Goal: Use online tool/utility: Utilize a website feature to perform a specific function

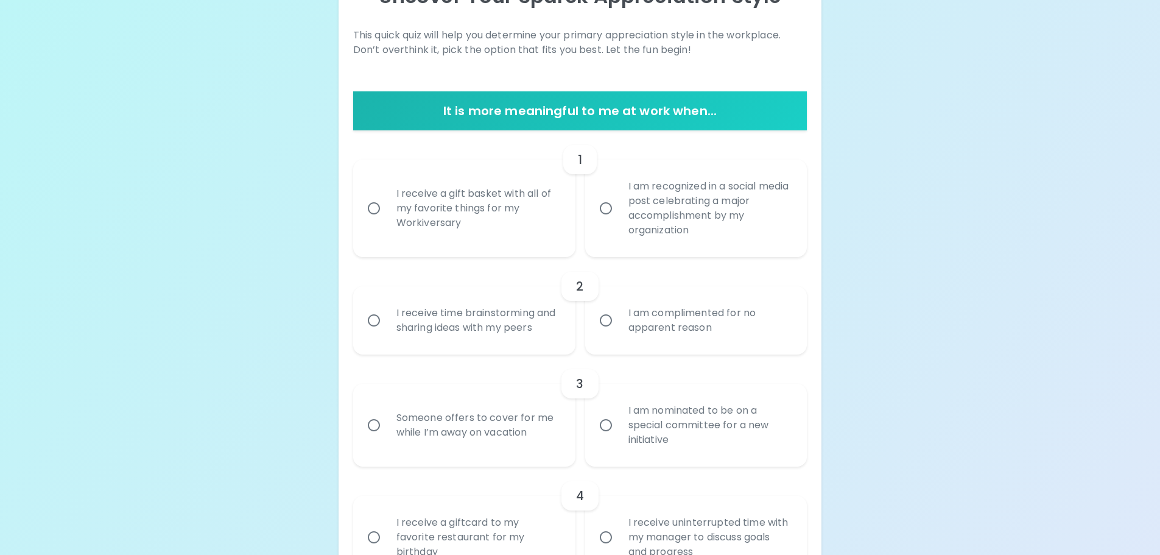
scroll to position [162, 0]
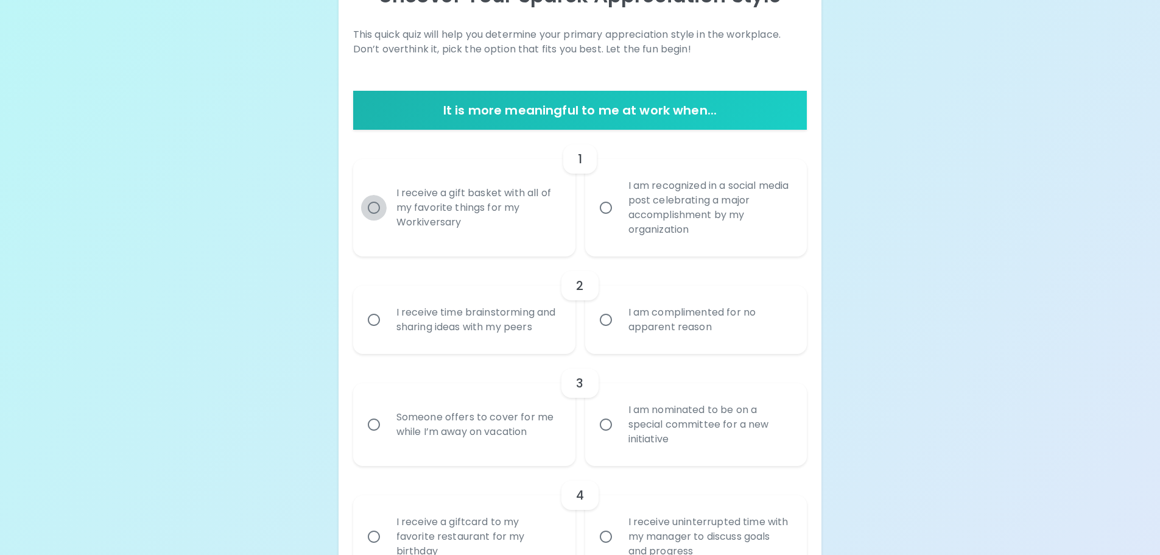
click at [374, 208] on input "I receive a gift basket with all of my favorite things for my Workiversary" at bounding box center [374, 208] width 26 height 26
radio input "true"
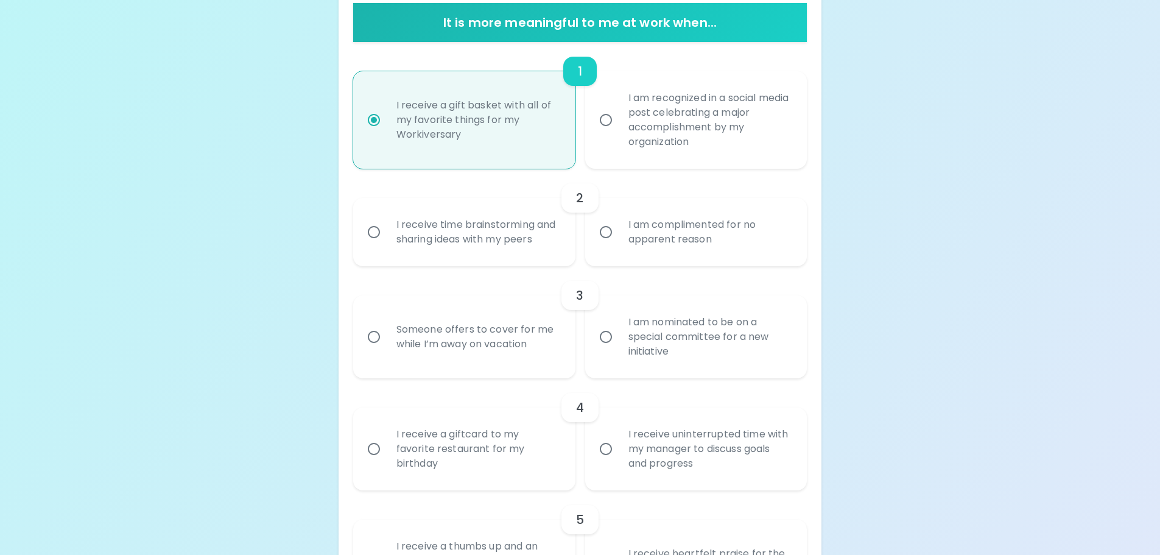
scroll to position [259, 0]
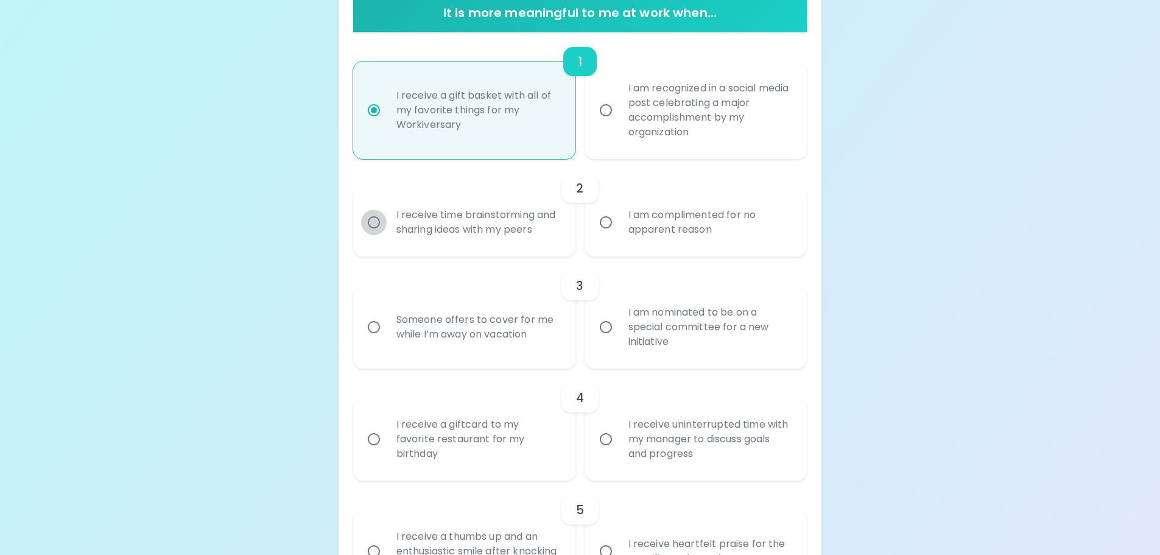
click at [371, 225] on input "I receive time brainstorming and sharing ideas with my peers" at bounding box center [374, 222] width 26 height 26
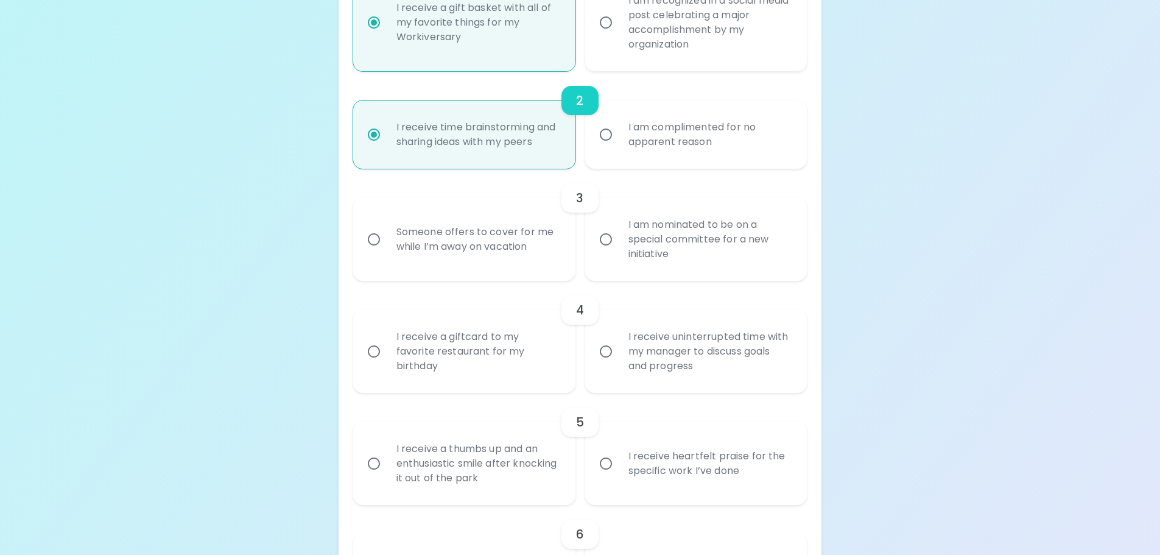
scroll to position [357, 0]
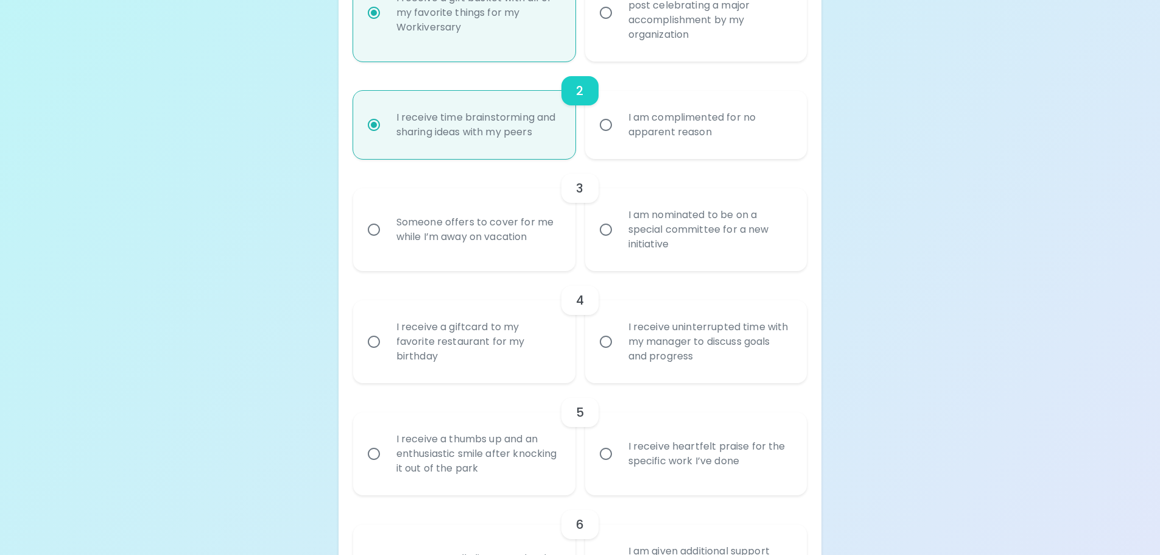
radio input "true"
click at [606, 233] on input "I am nominated to be on a special committee for a new initiative" at bounding box center [606, 230] width 26 height 26
radio input "false"
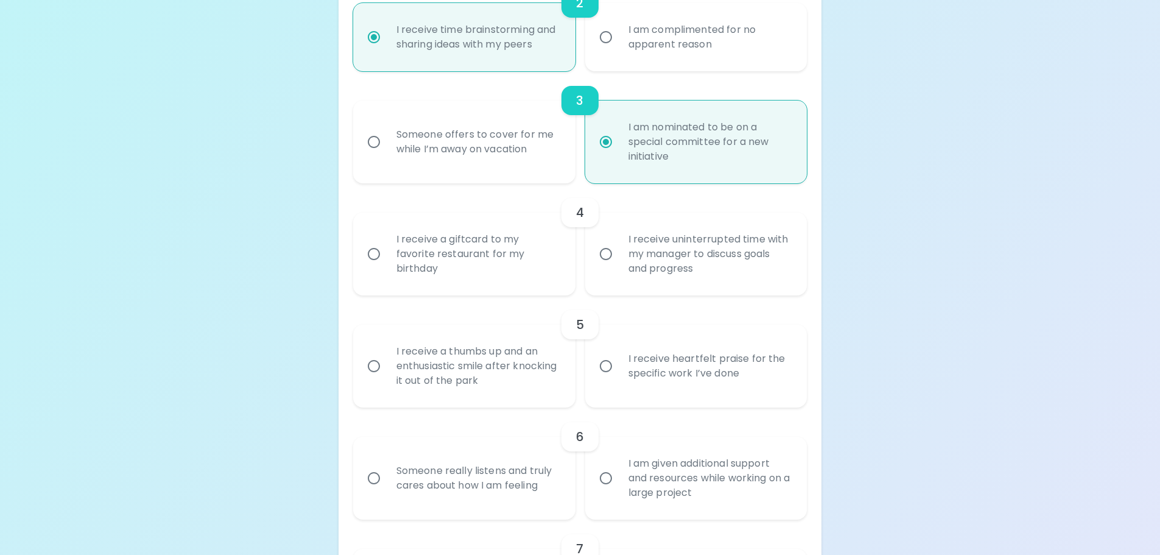
scroll to position [454, 0]
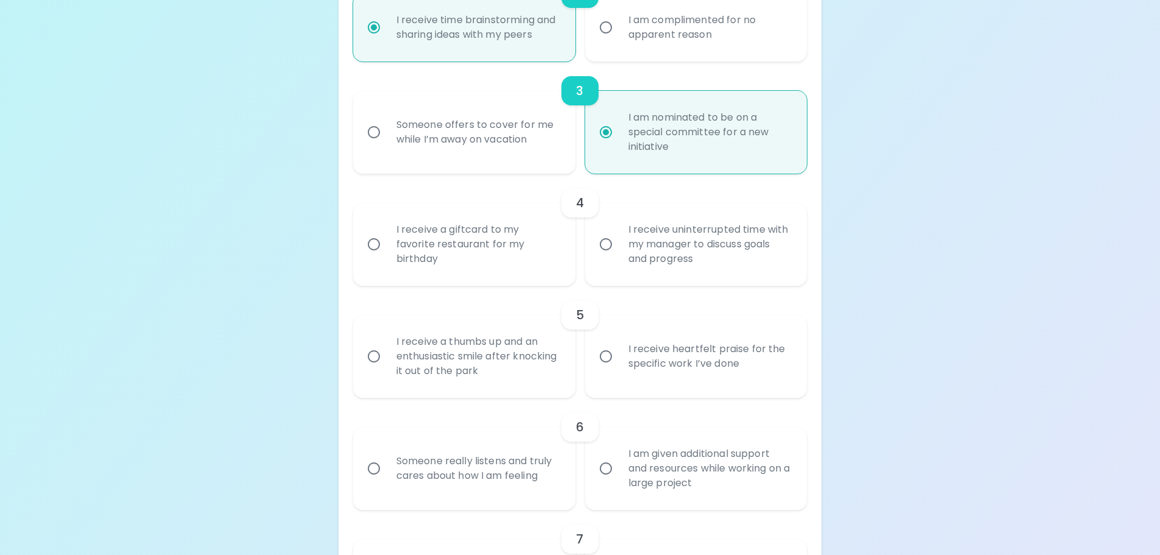
radio input "true"
click at [607, 247] on input "I receive uninterrupted time with my manager to discuss goals and progress" at bounding box center [606, 244] width 26 height 26
radio input "false"
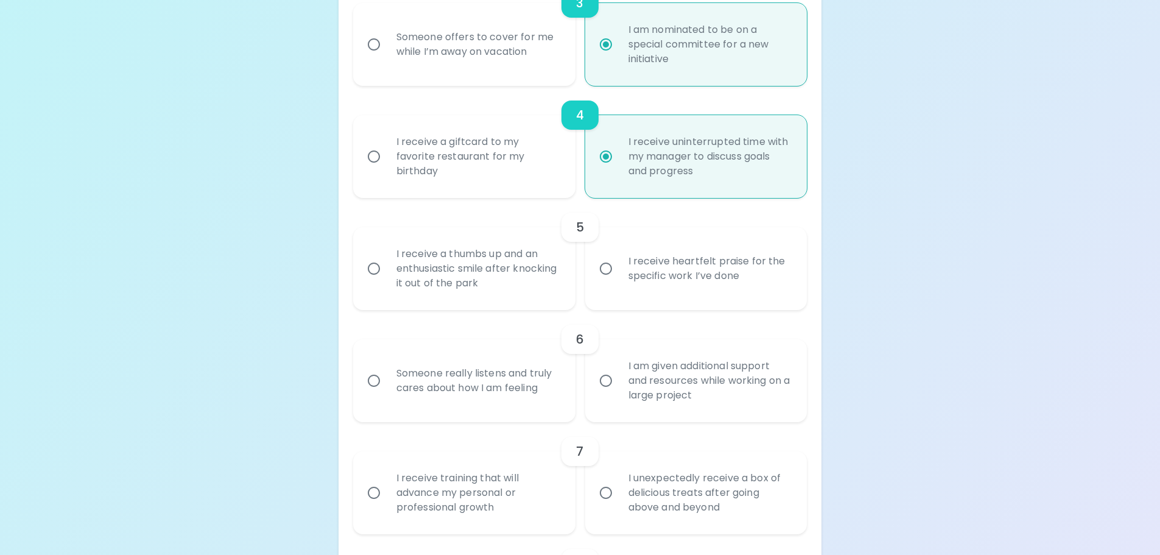
scroll to position [552, 0]
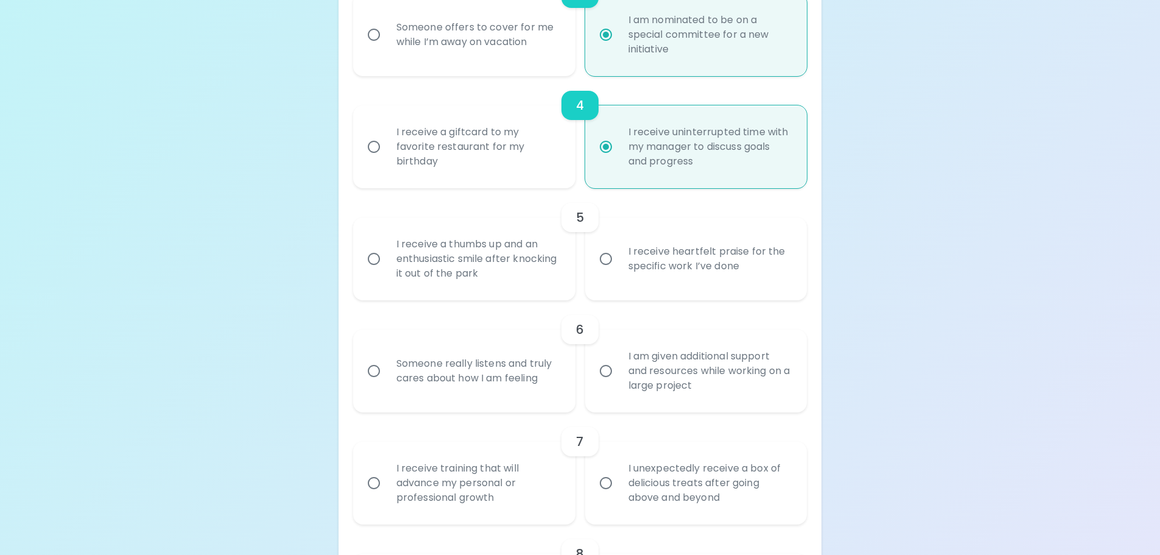
radio input "true"
click at [605, 262] on input "I receive heartfelt praise for the specific work I’ve done" at bounding box center [606, 259] width 26 height 26
radio input "false"
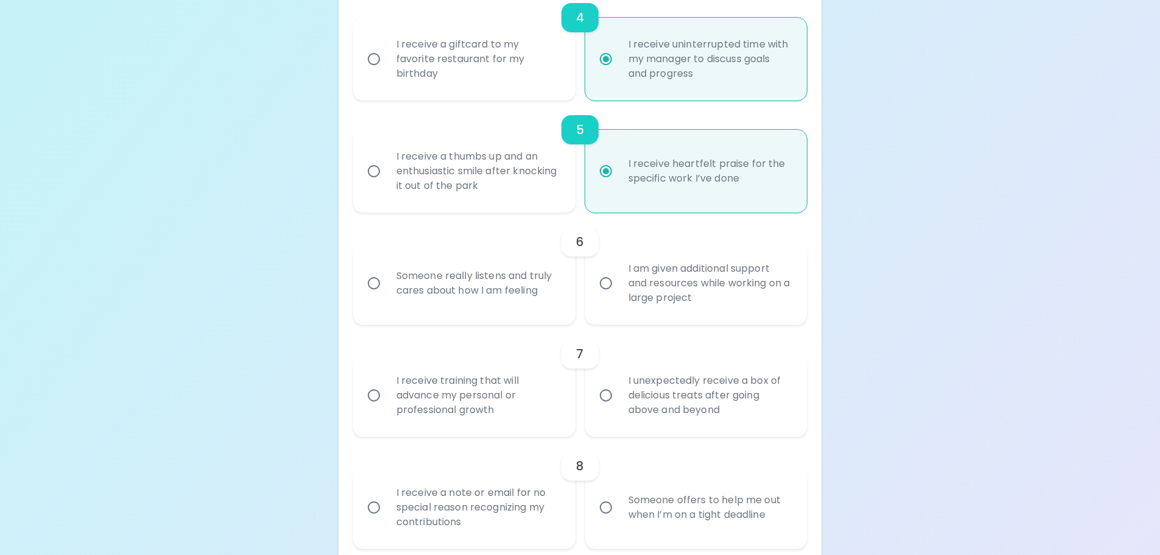
scroll to position [649, 0]
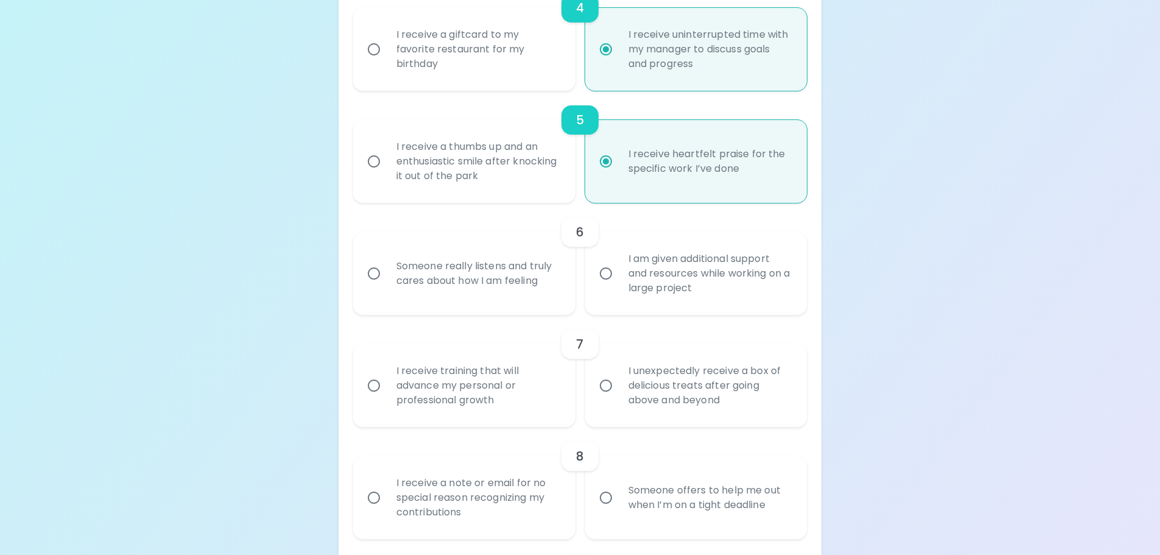
radio input "true"
click at [605, 272] on input "I am given additional support and resources while working on a large project" at bounding box center [606, 274] width 26 height 26
radio input "false"
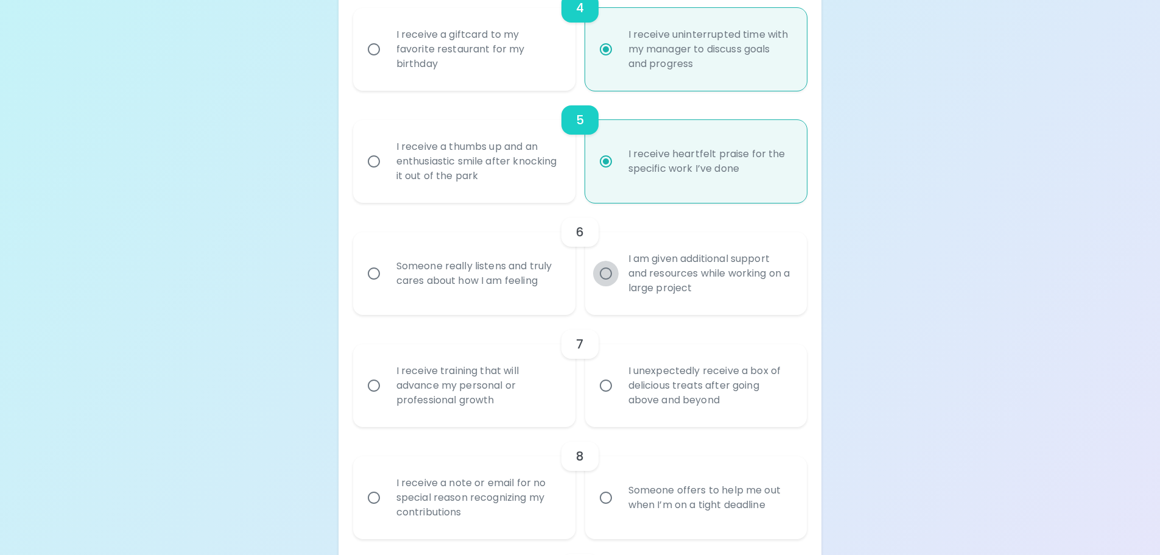
radio input "false"
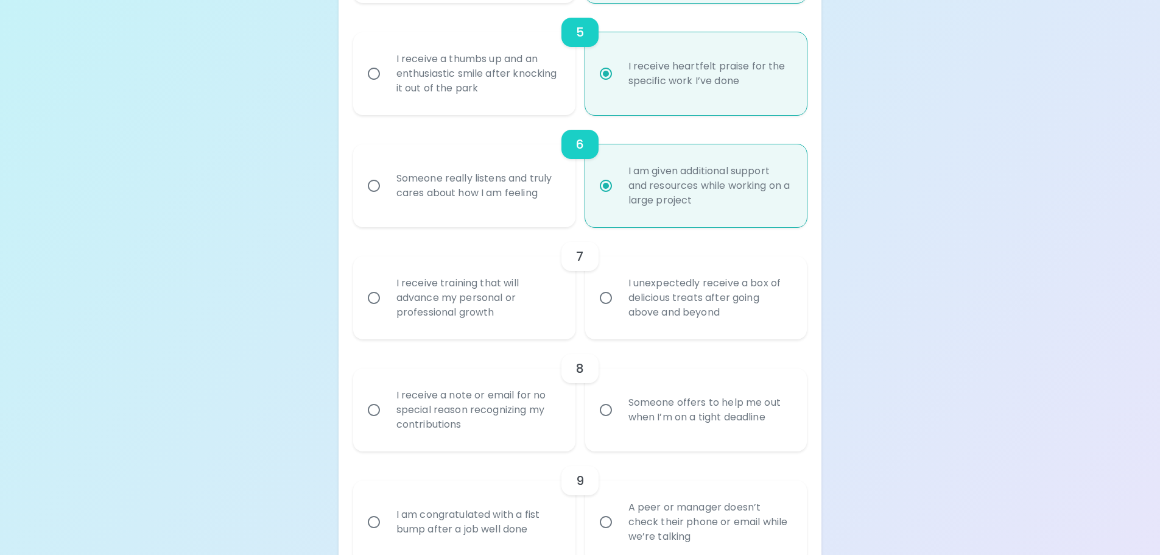
scroll to position [747, 0]
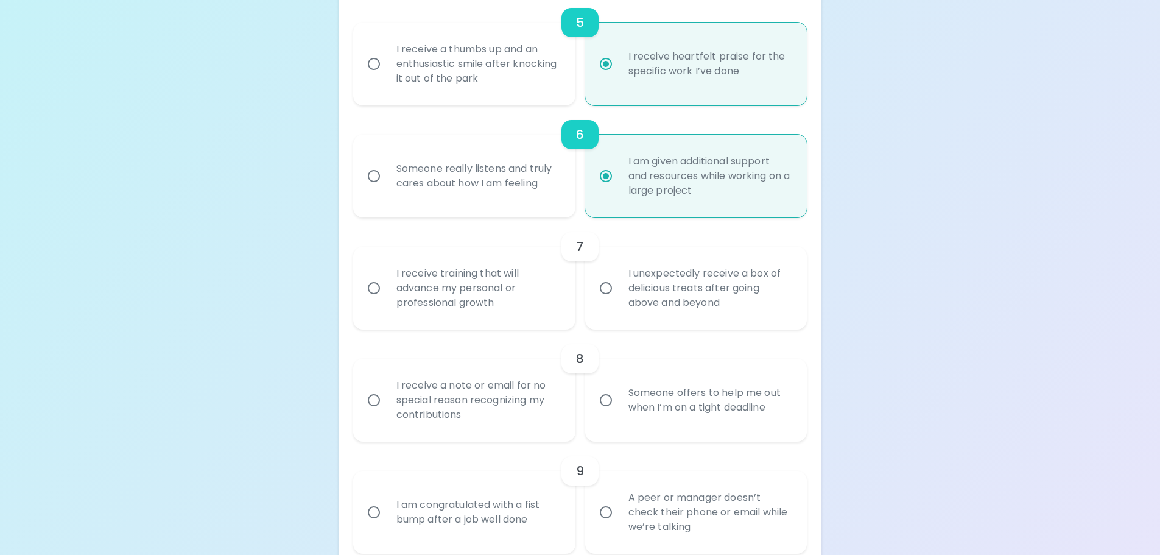
radio input "true"
click at [375, 289] on input "I receive training that will advance my personal or professional growth" at bounding box center [374, 288] width 26 height 26
radio input "false"
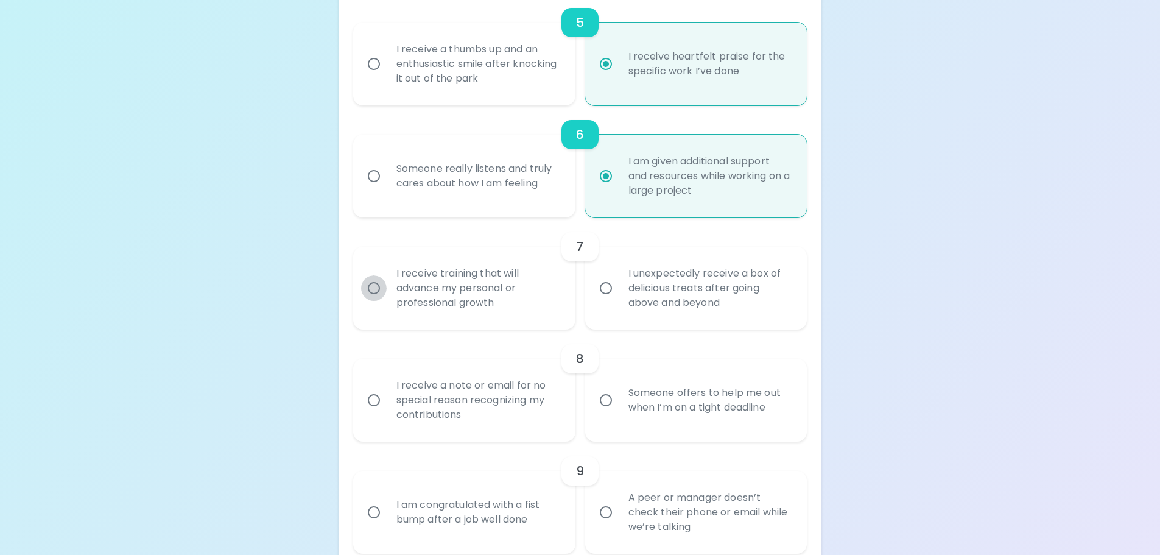
radio input "false"
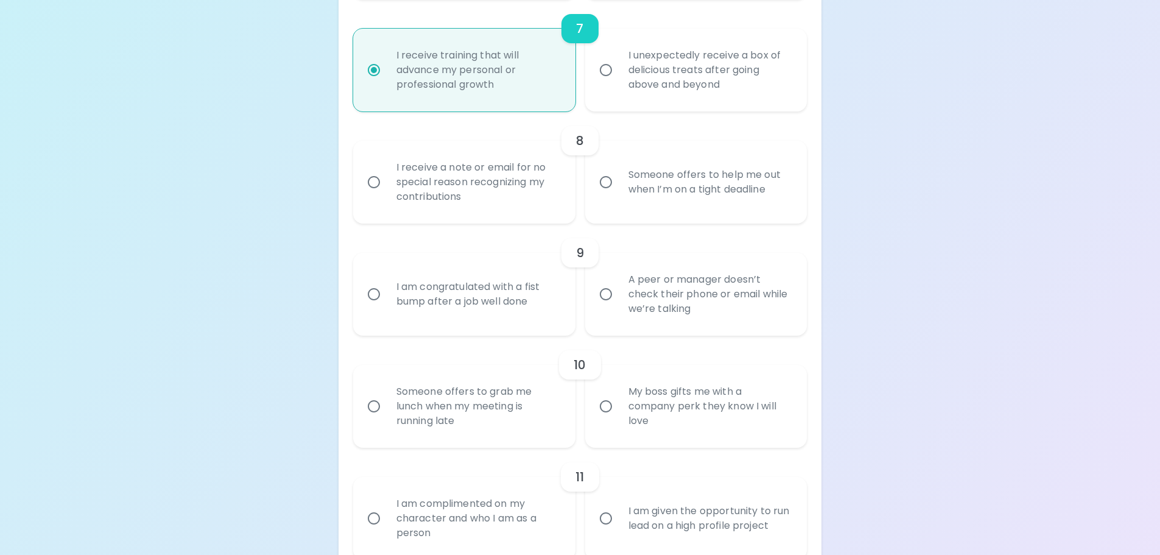
scroll to position [966, 0]
radio input "true"
click at [602, 177] on input "Someone offers to help me out when I’m on a tight deadline" at bounding box center [606, 181] width 26 height 26
radio input "false"
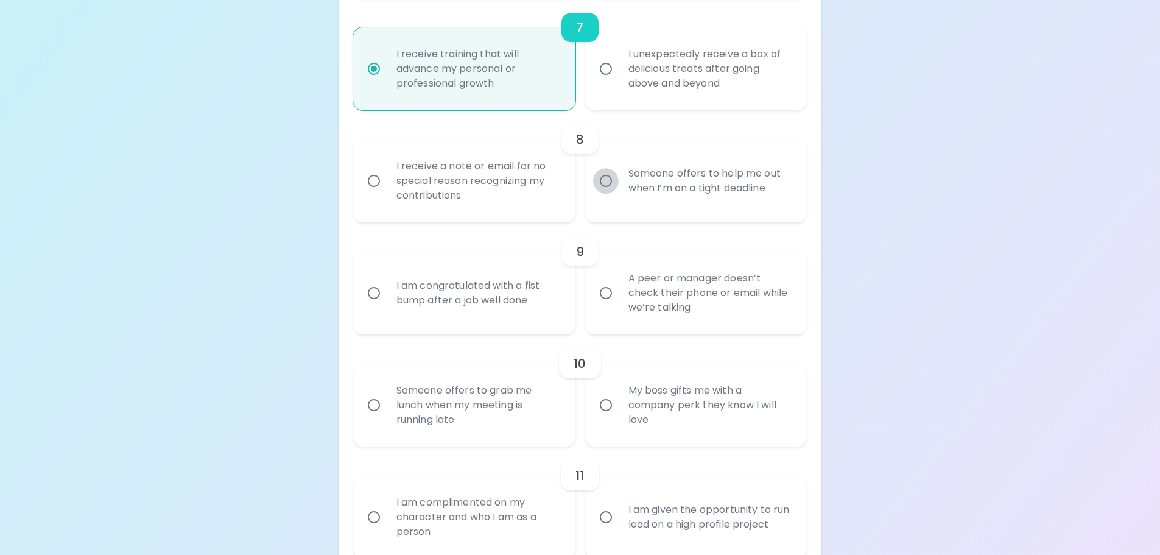
radio input "false"
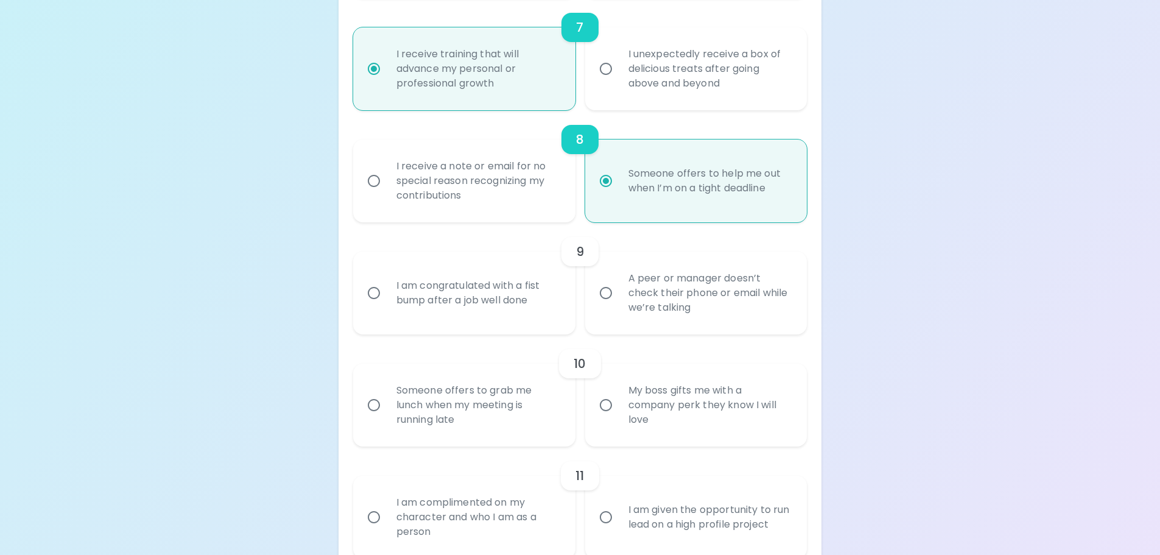
scroll to position [1063, 0]
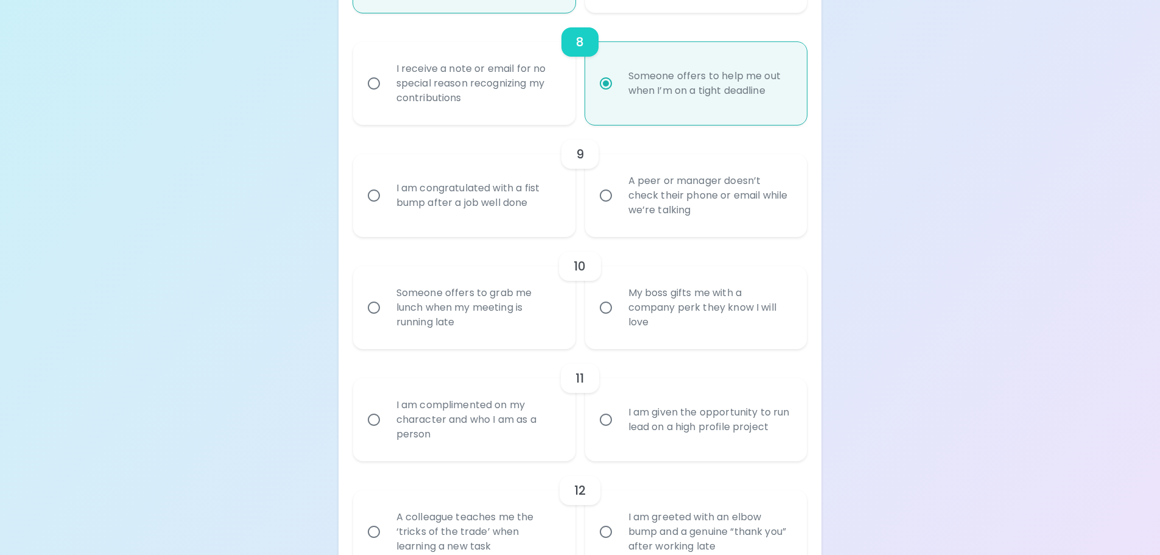
radio input "true"
click at [370, 194] on input "I am congratulated with a fist bump after a job well done" at bounding box center [374, 196] width 26 height 26
radio input "false"
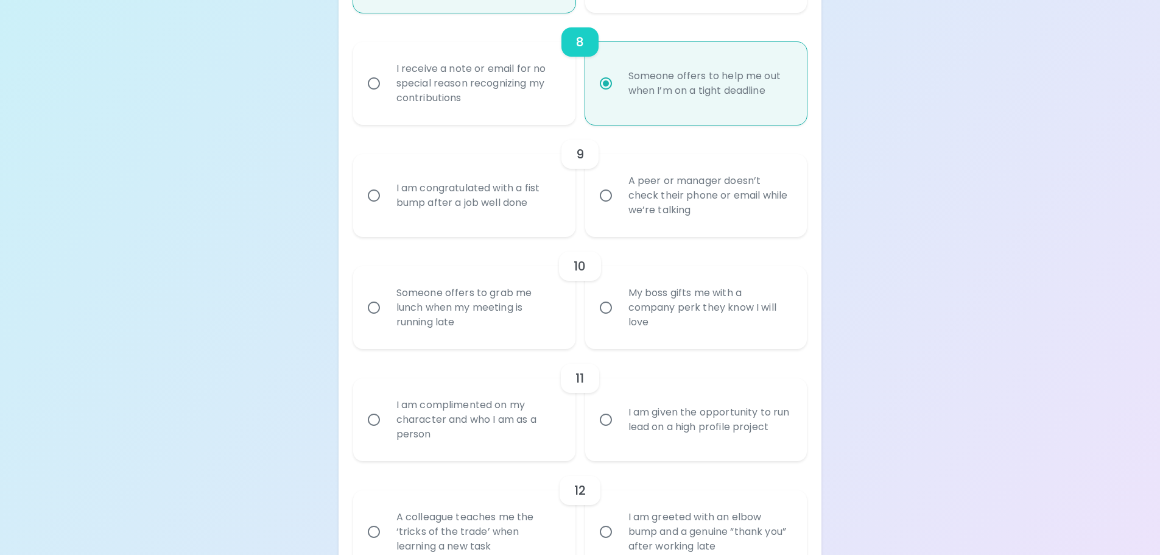
radio input "false"
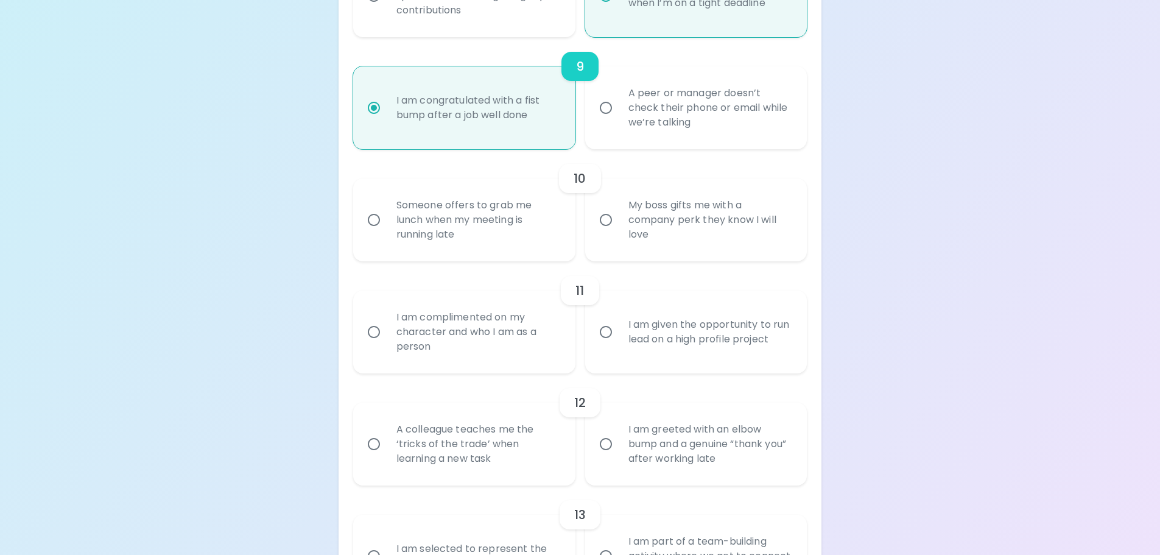
scroll to position [1161, 0]
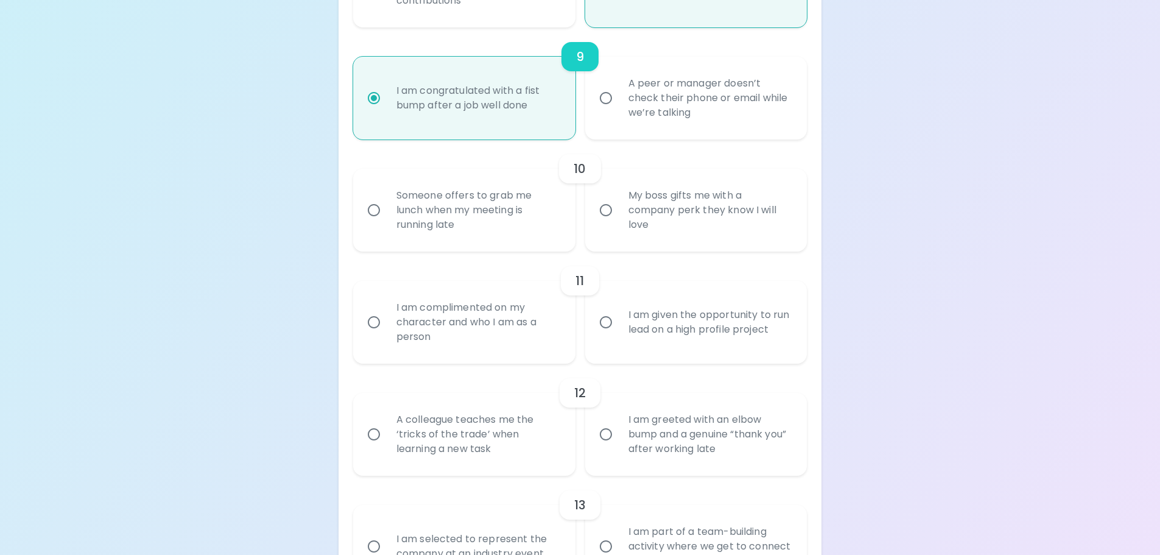
radio input "true"
click at [600, 211] on input "My boss gifts me with a company perk they know I will love" at bounding box center [606, 210] width 26 height 26
radio input "false"
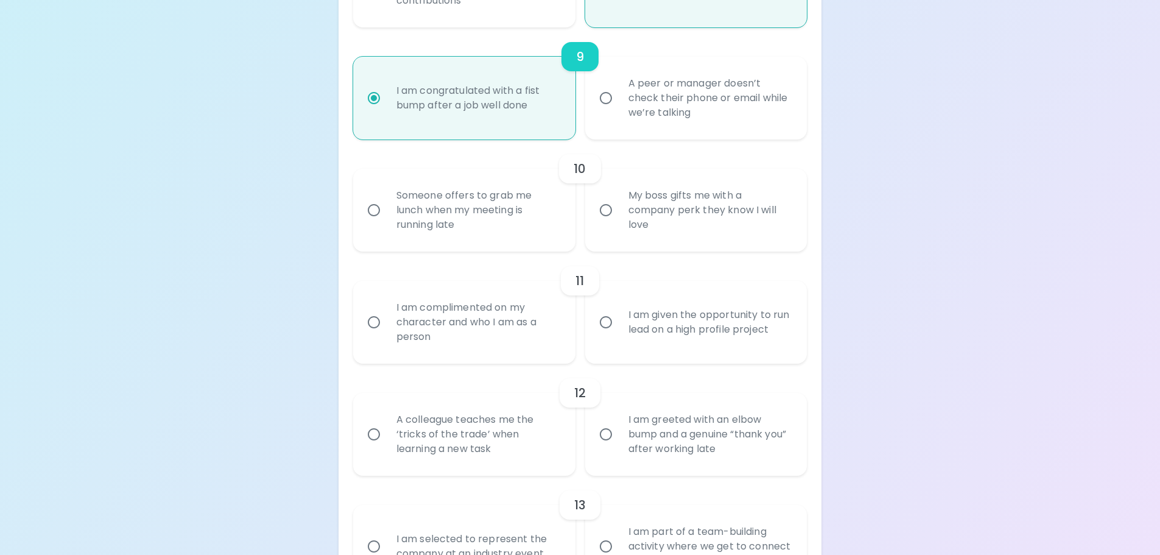
radio input "false"
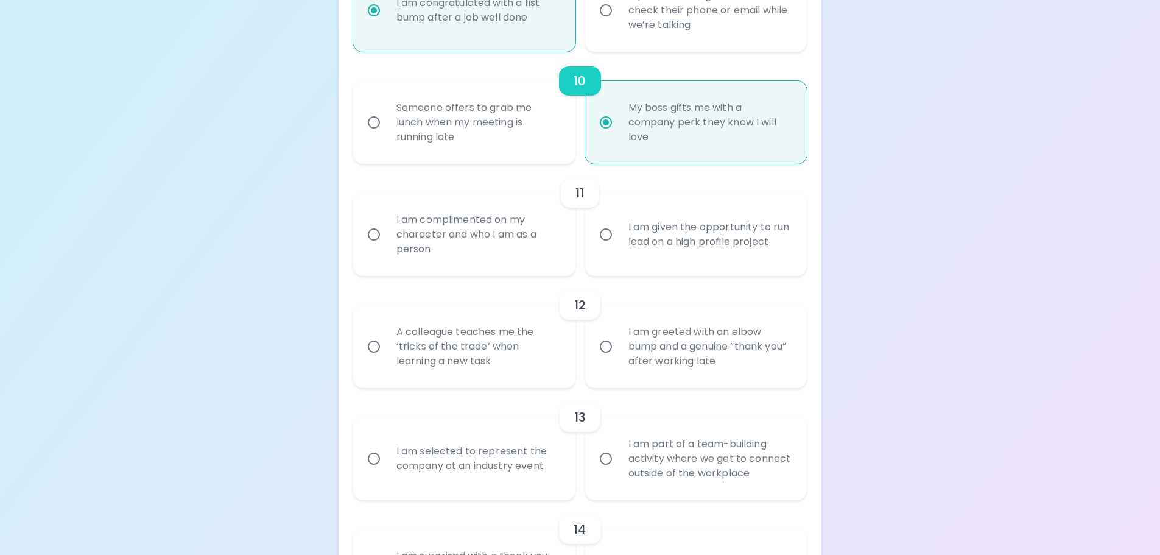
scroll to position [1258, 0]
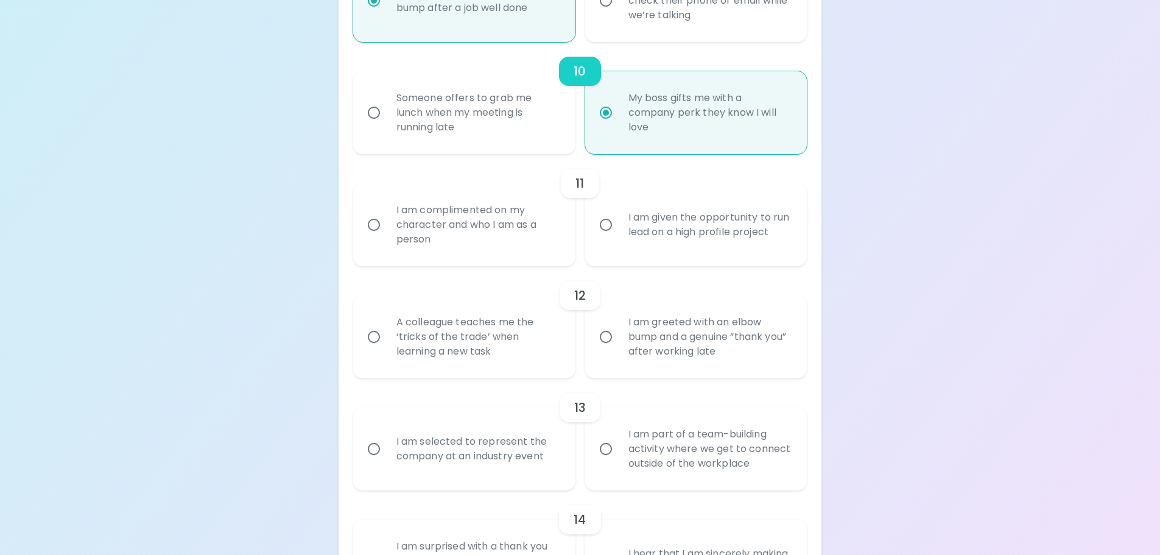
radio input "true"
click at [606, 226] on input "I am given the opportunity to run lead on a high profile project" at bounding box center [606, 225] width 26 height 26
radio input "false"
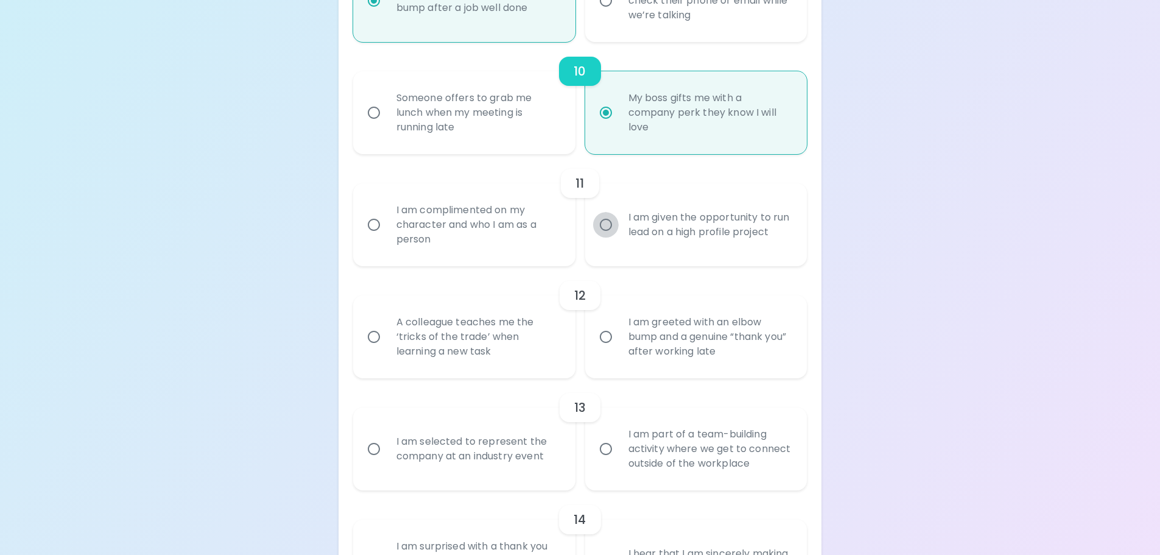
radio input "false"
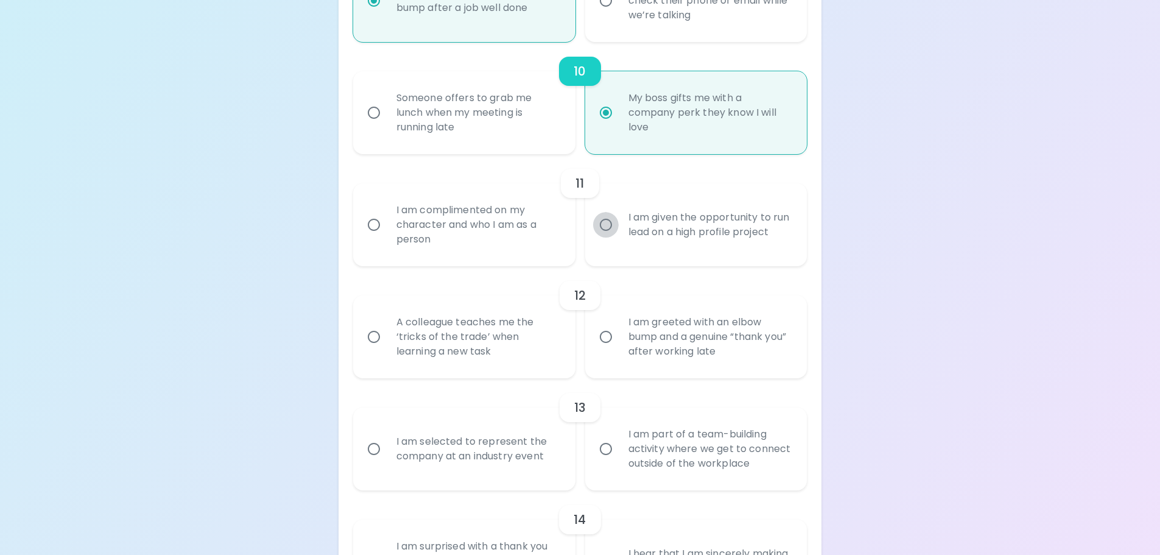
radio input "false"
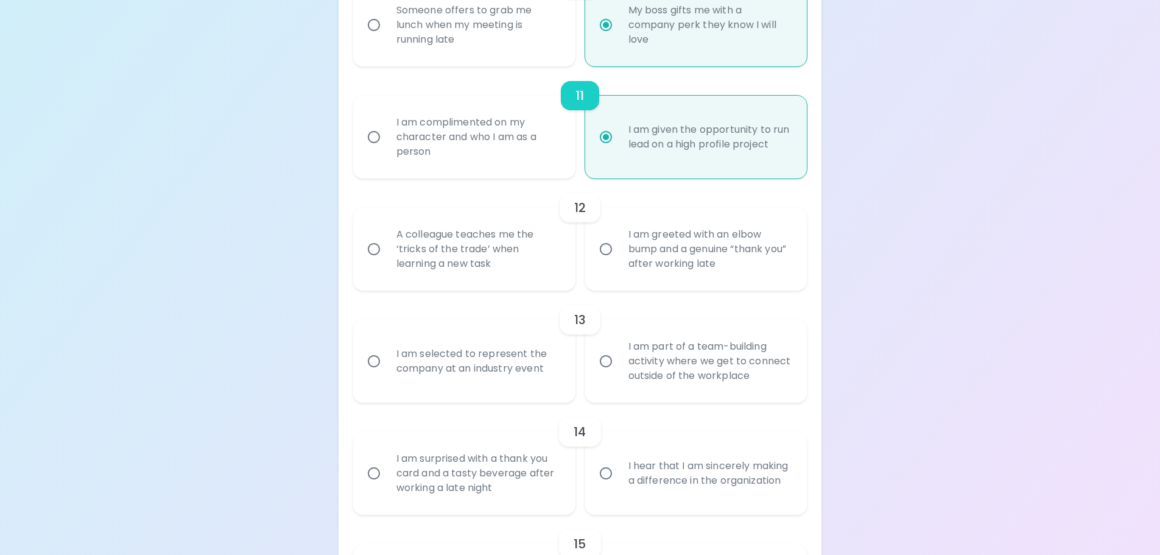
scroll to position [1356, 0]
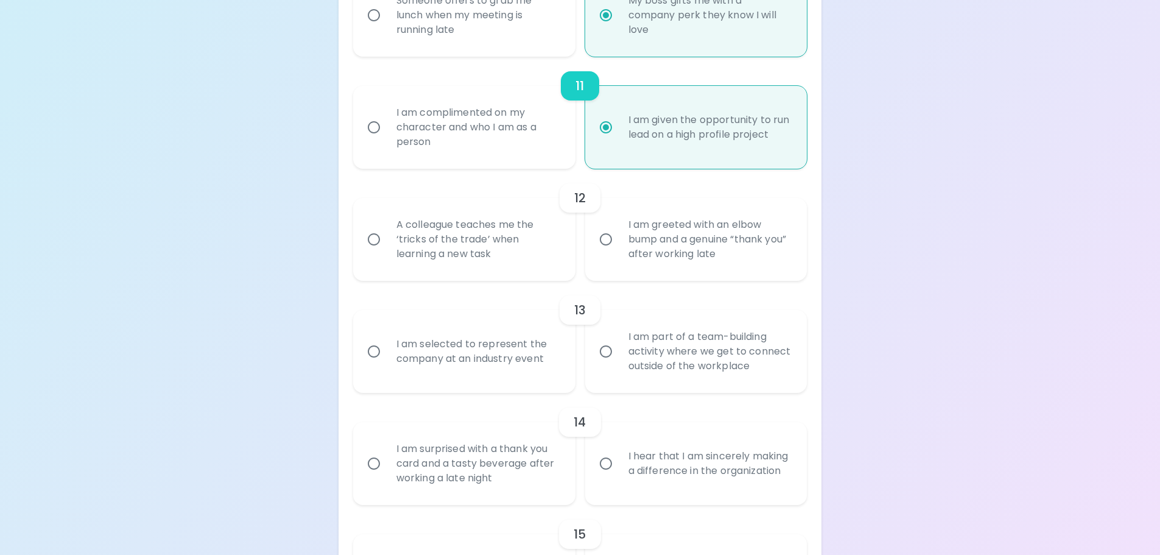
radio input "true"
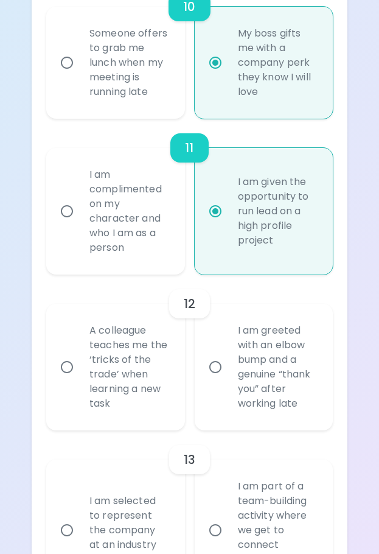
scroll to position [1774, 0]
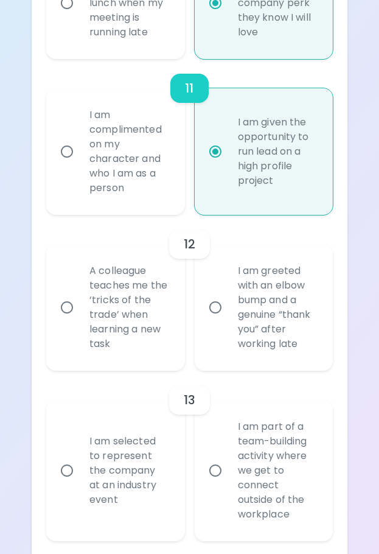
click at [66, 320] on input "A colleague teaches me the ‘tricks of the trade’ when learning a new task" at bounding box center [67, 308] width 26 height 26
radio input "false"
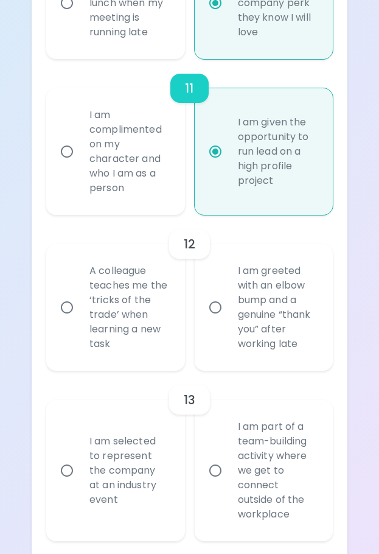
radio input "false"
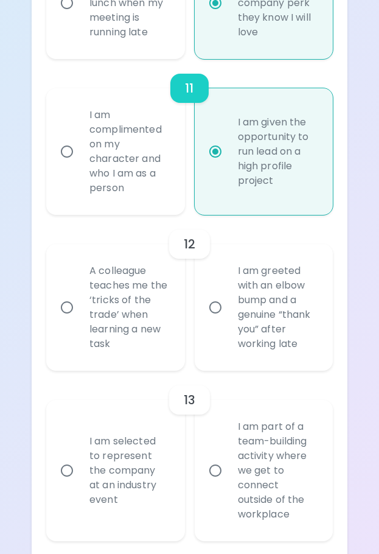
radio input "false"
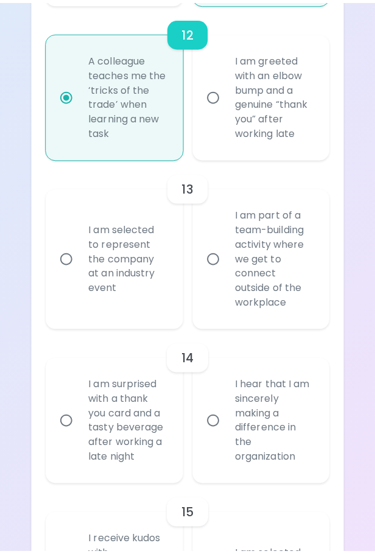
scroll to position [1994, 0]
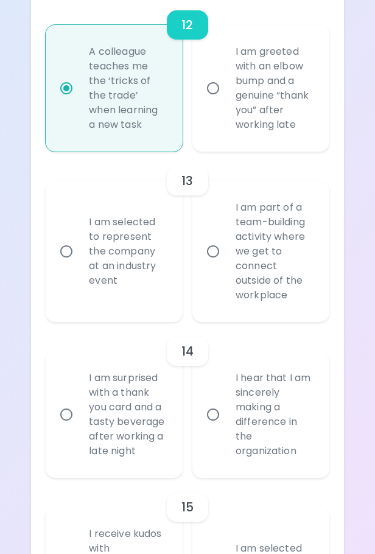
radio input "false"
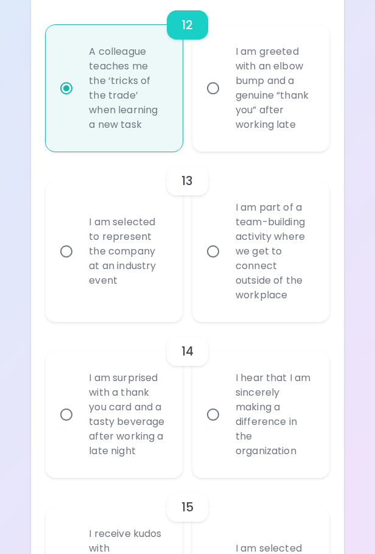
radio input "false"
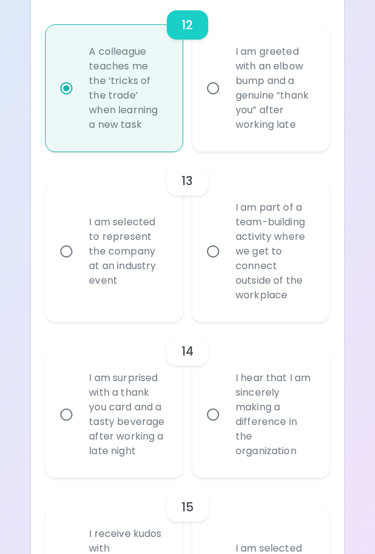
radio input "true"
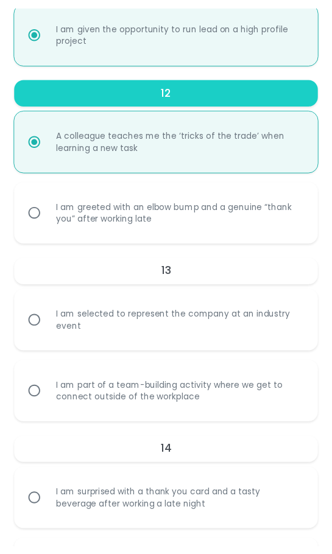
scroll to position [2244, 0]
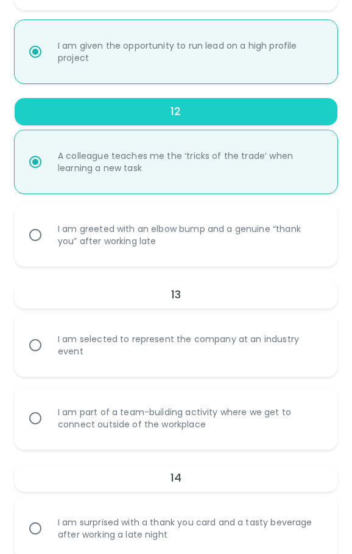
radio input "false"
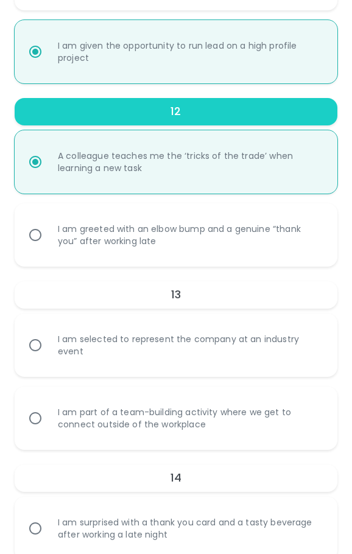
radio input "false"
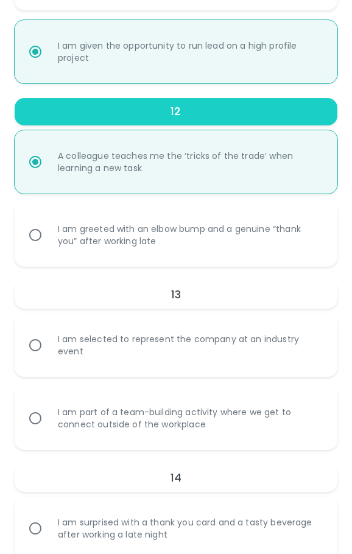
radio input "false"
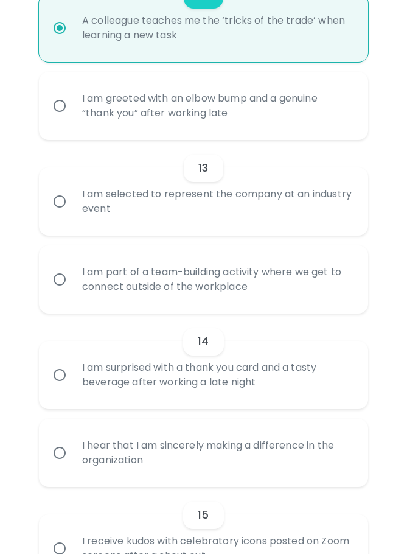
scroll to position [1978, 0]
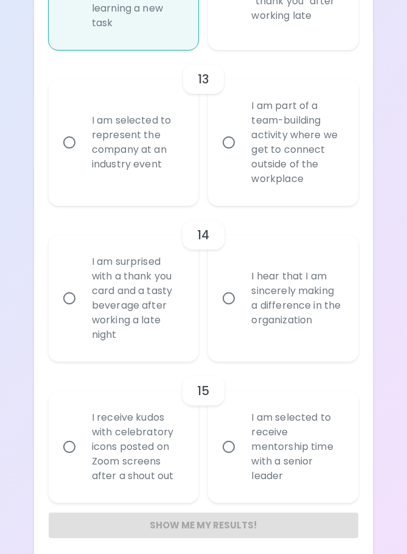
click at [69, 155] on input "I am selected to represent the company at an industry event" at bounding box center [70, 143] width 26 height 26
radio input "false"
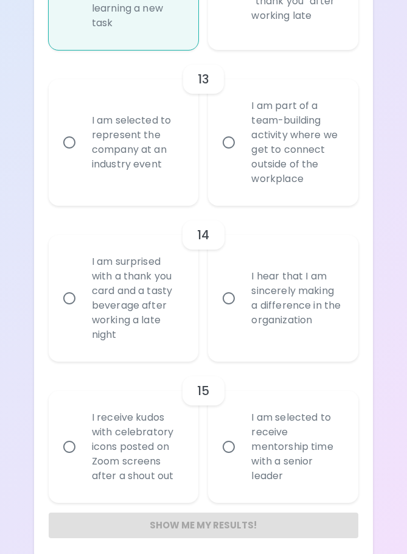
radio input "false"
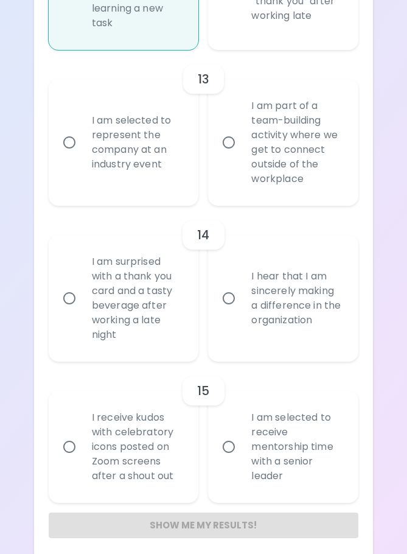
radio input "false"
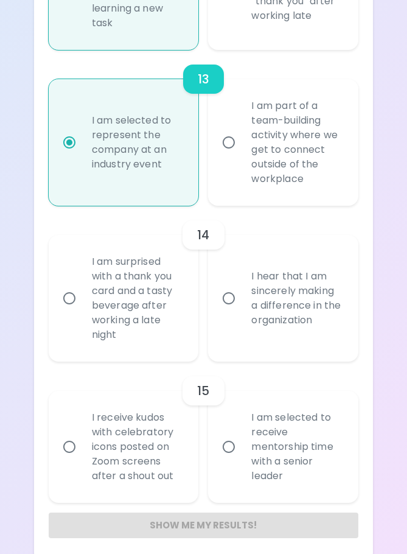
scroll to position [2016, 0]
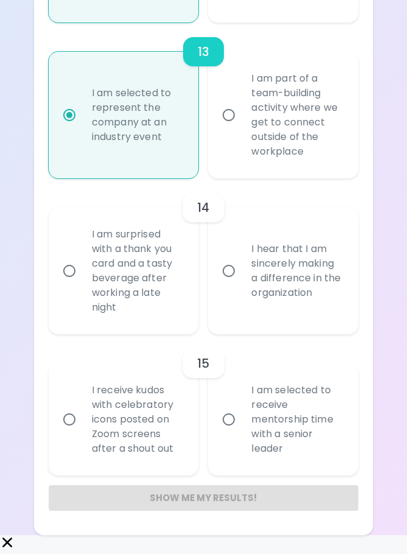
radio input "true"
click at [68, 284] on input "I am surprised with a thank you card and a tasty beverage after working a late …" at bounding box center [70, 271] width 26 height 26
radio input "false"
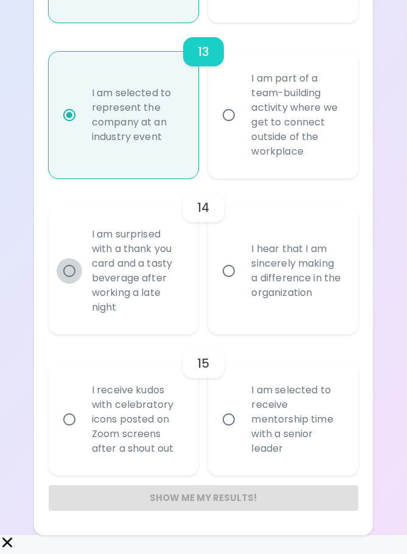
radio input "false"
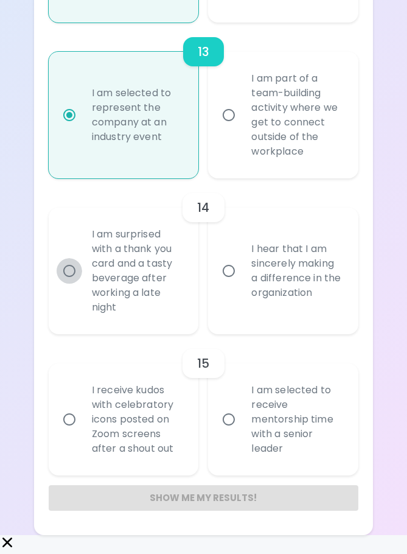
radio input "false"
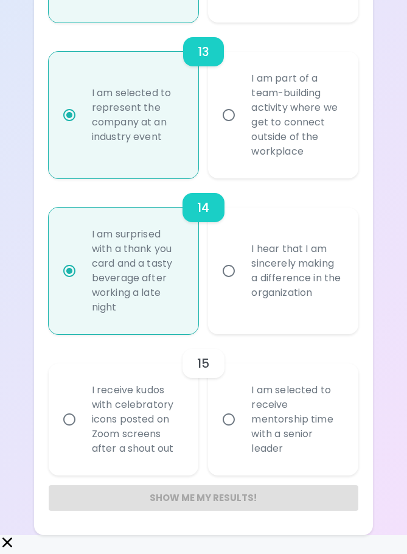
radio input "true"
click at [228, 432] on input "I am selected to receive mentorship time with a senior leader" at bounding box center [229, 420] width 26 height 26
radio input "false"
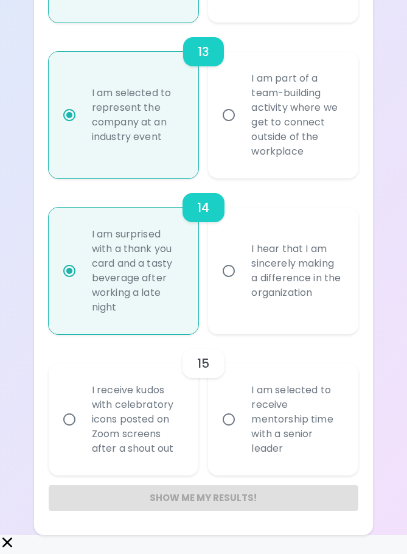
radio input "false"
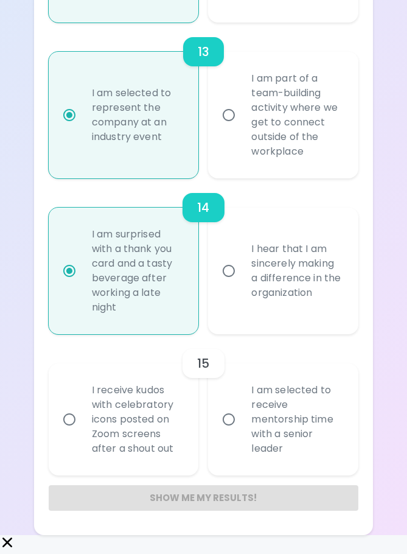
radio input "false"
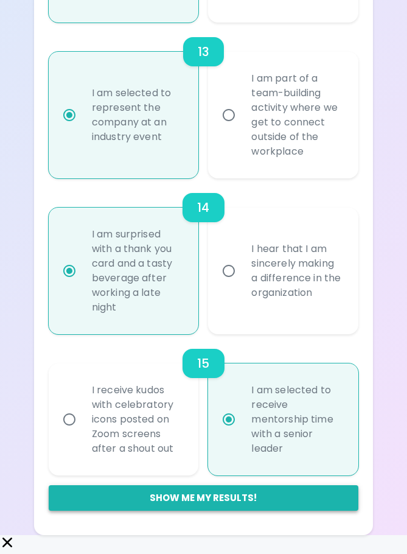
radio input "true"
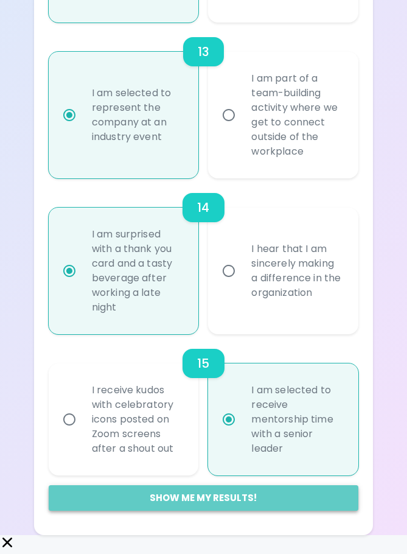
click at [197, 511] on button "Show me my results!" at bounding box center [204, 498] width 310 height 26
radio input "false"
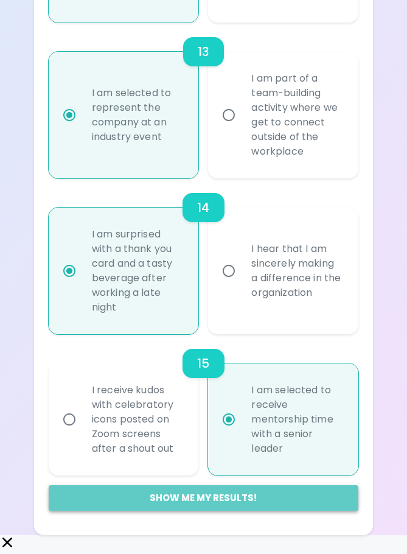
radio input "false"
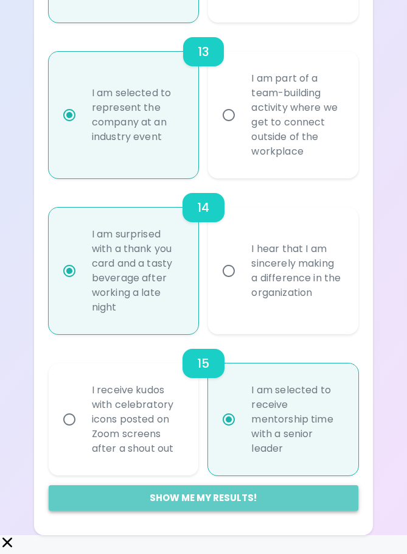
radio input "false"
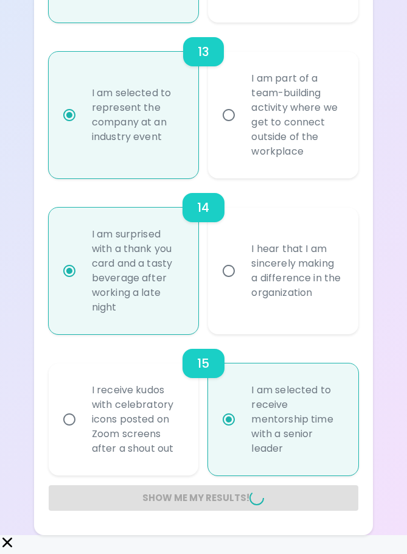
radio input "false"
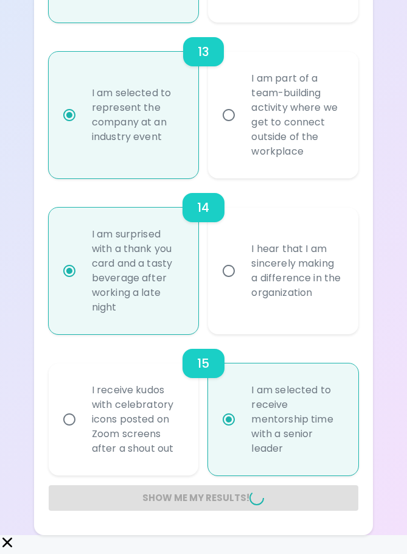
radio input "false"
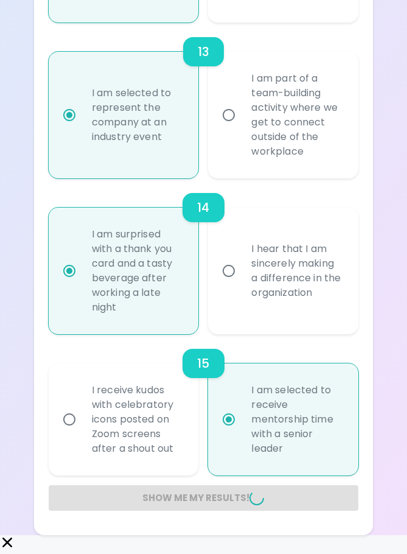
radio input "false"
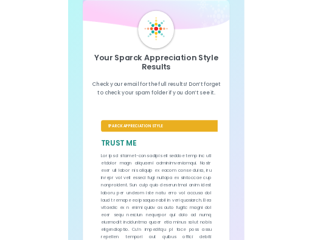
scroll to position [0, 0]
